Goal: Task Accomplishment & Management: Manage account settings

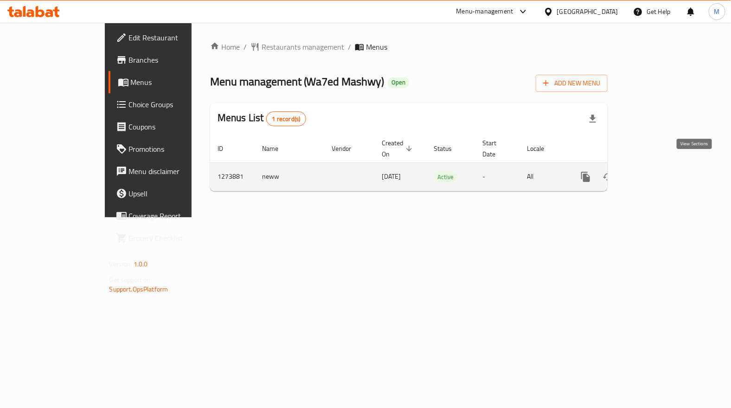
click at [664, 166] on link "enhanced table" at bounding box center [652, 177] width 22 height 22
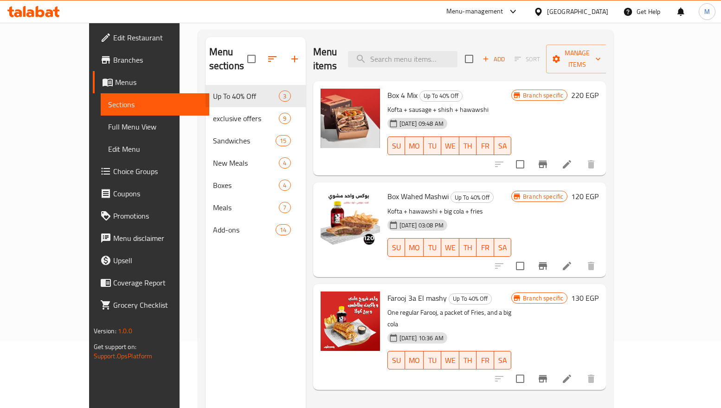
scroll to position [130, 0]
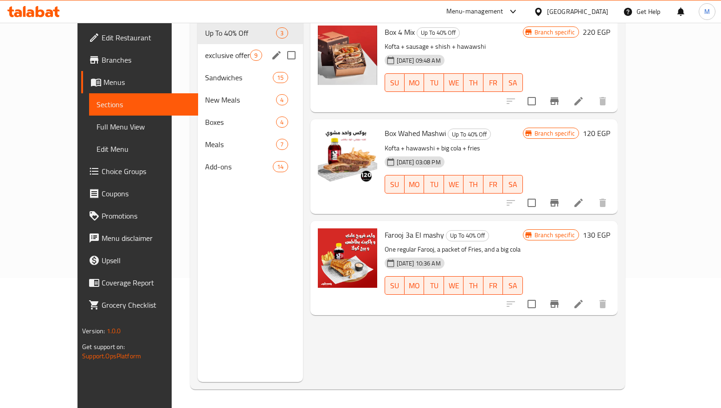
click at [198, 44] on div "exclusive offers 9" at bounding box center [250, 55] width 105 height 22
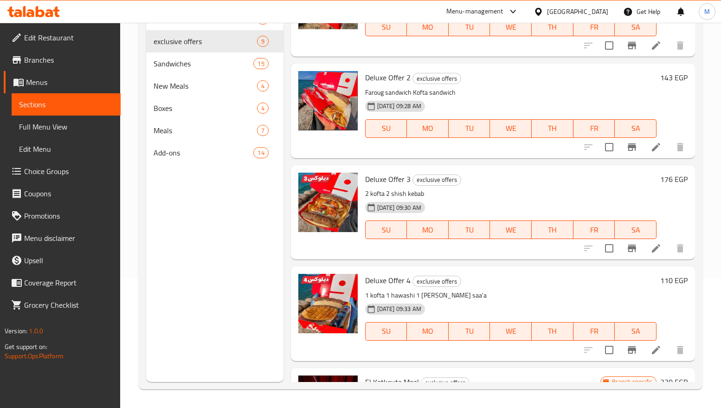
scroll to position [348, 0]
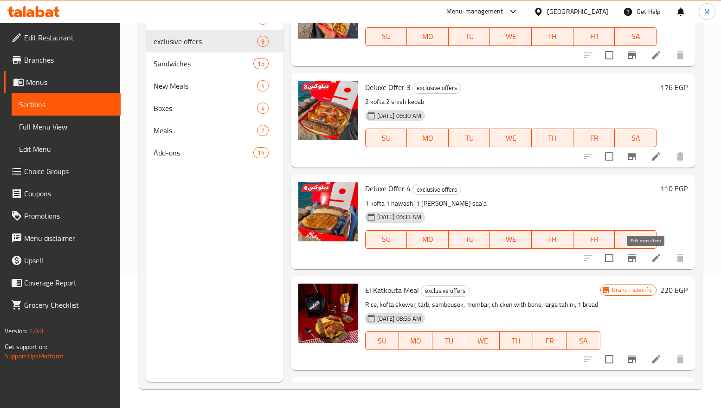
click at [650, 255] on icon at bounding box center [655, 257] width 11 height 11
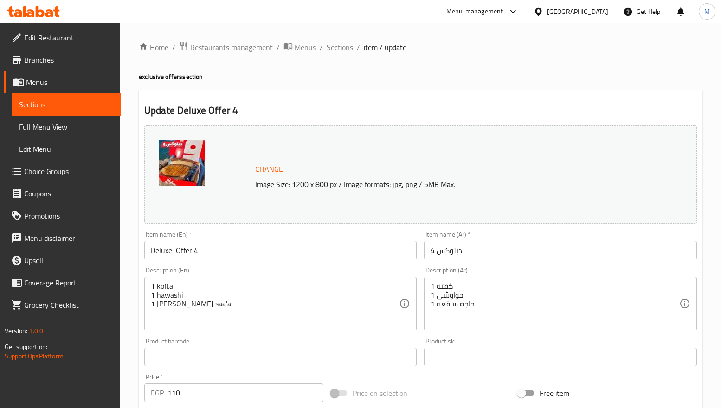
click at [337, 49] on span "Sections" at bounding box center [340, 47] width 26 height 11
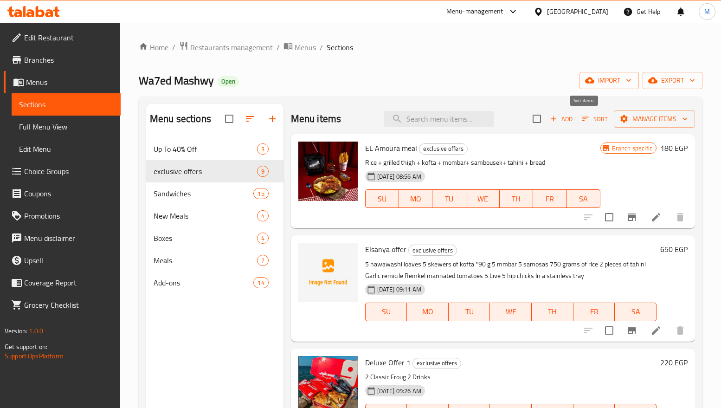
click at [586, 117] on span "Sort" at bounding box center [595, 119] width 26 height 11
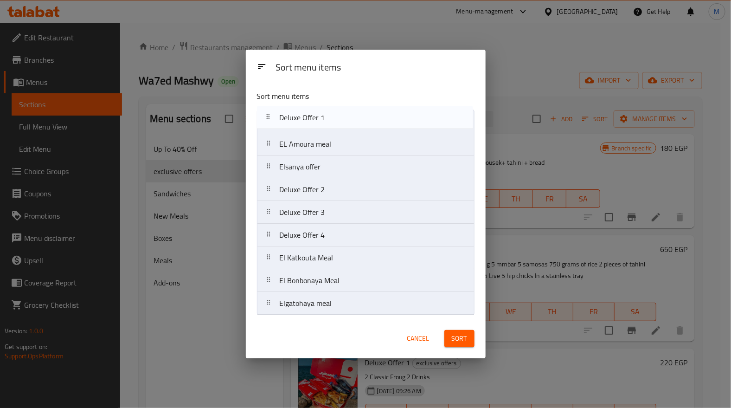
drag, startPoint x: 312, startPoint y: 173, endPoint x: 312, endPoint y: 122, distance: 51.0
click at [312, 122] on nav "EL Amoura meal [PERSON_NAME] offer Deluxe Offer 1 Deluxe Offer 2 Deluxe Offer 3…" at bounding box center [366, 211] width 218 height 205
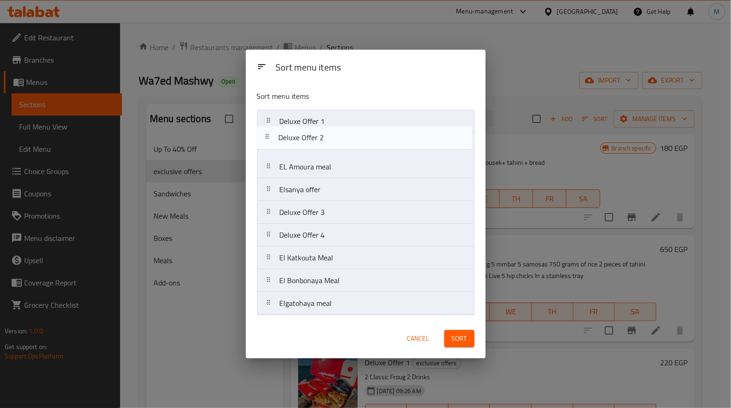
drag, startPoint x: 303, startPoint y: 195, endPoint x: 302, endPoint y: 141, distance: 54.3
click at [302, 141] on nav "Deluxe Offer 1 EL Amoura meal [PERSON_NAME] offer Deluxe Offer 2 Deluxe Offer 3…" at bounding box center [366, 211] width 218 height 205
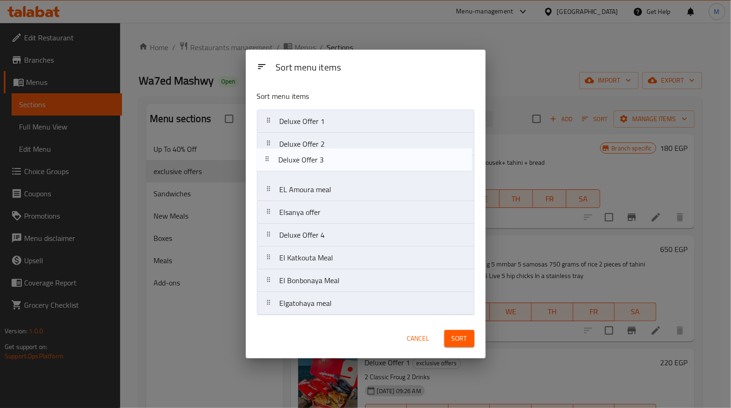
drag, startPoint x: 308, startPoint y: 215, endPoint x: 307, endPoint y: 159, distance: 55.7
click at [307, 159] on nav "Deluxe Offer 1 Deluxe Offer 2 EL Amoura meal [PERSON_NAME] offer Deluxe Offer 3…" at bounding box center [366, 211] width 218 height 205
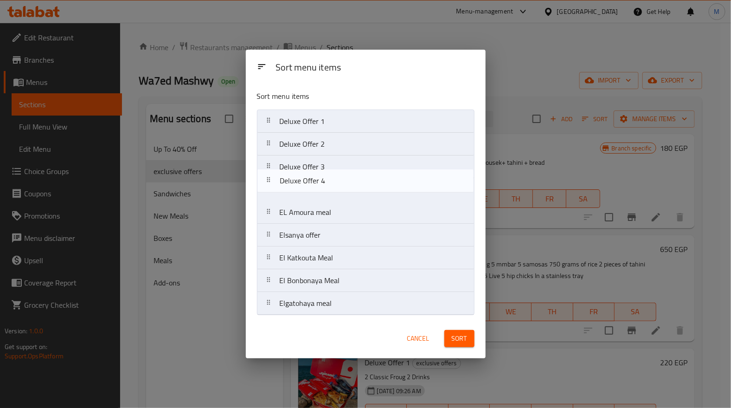
drag, startPoint x: 318, startPoint y: 233, endPoint x: 318, endPoint y: 185, distance: 47.8
click at [318, 185] on nav "Deluxe Offer 1 Deluxe Offer 2 Deluxe Offer 3 EL Amoura meal [PERSON_NAME] offer…" at bounding box center [366, 211] width 218 height 205
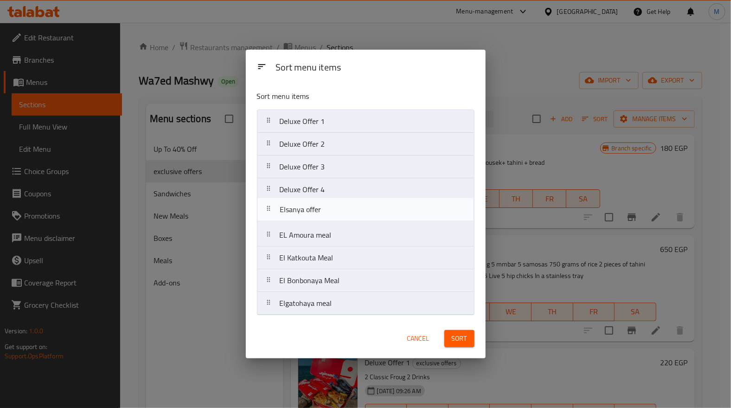
drag, startPoint x: 314, startPoint y: 245, endPoint x: 314, endPoint y: 216, distance: 28.8
click at [314, 216] on nav "Deluxe Offer 1 Deluxe Offer 2 Deluxe Offer 3 Deluxe Offer 4 EL Amoura meal [PER…" at bounding box center [366, 211] width 218 height 205
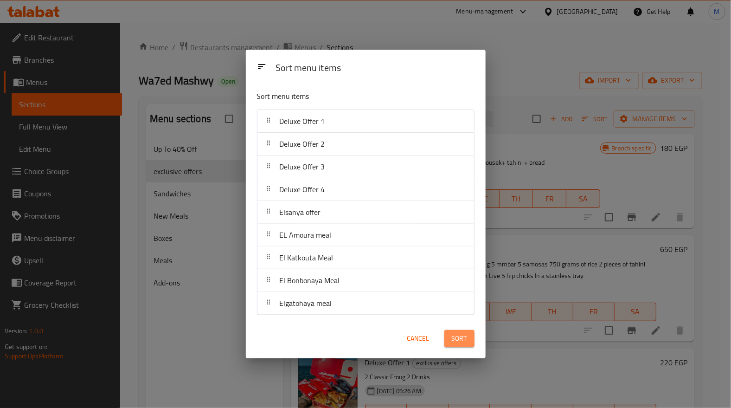
click at [466, 335] on span "Sort" at bounding box center [459, 339] width 15 height 12
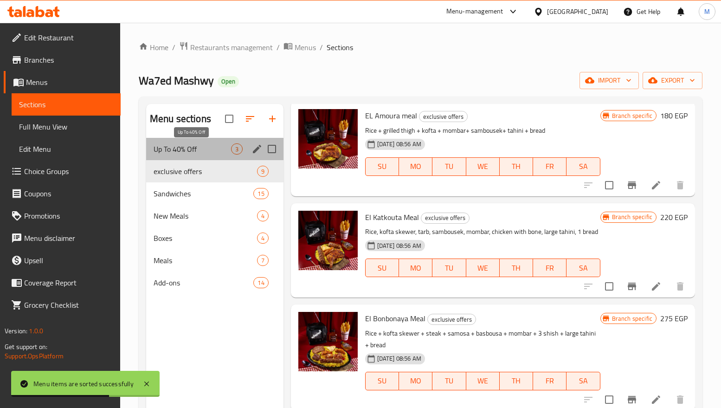
click at [192, 149] on span "Up To 40% Off" at bounding box center [192, 148] width 77 height 11
